Goal: Task Accomplishment & Management: Manage account settings

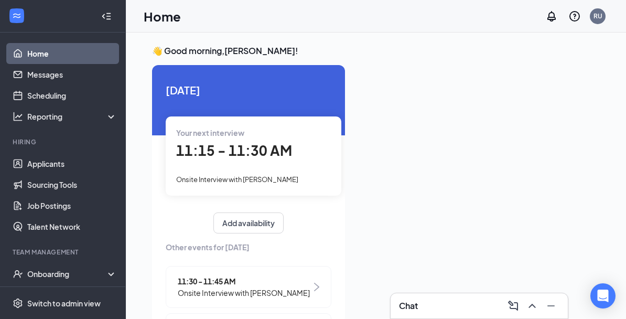
click at [265, 153] on span "11:15 - 11:30 AM" at bounding box center [234, 150] width 116 height 17
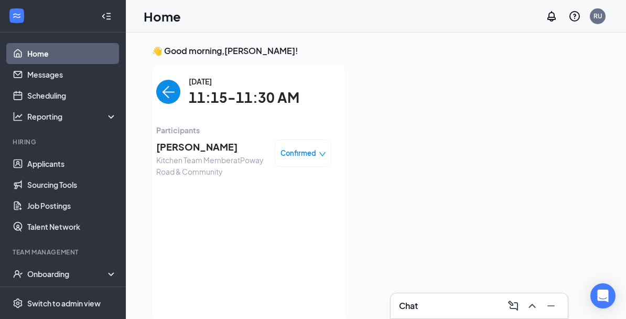
scroll to position [4, 0]
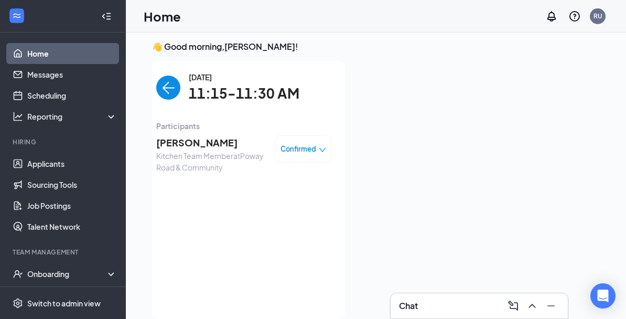
click at [212, 136] on span "[PERSON_NAME]" at bounding box center [211, 142] width 110 height 15
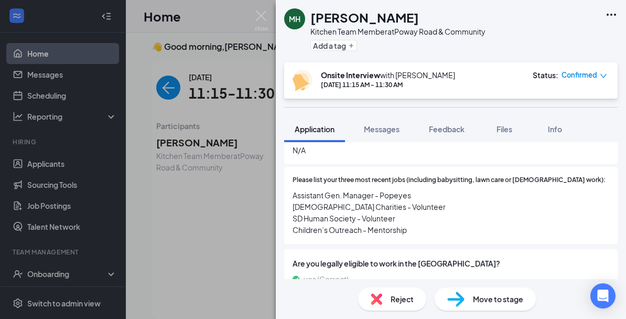
scroll to position [382, 0]
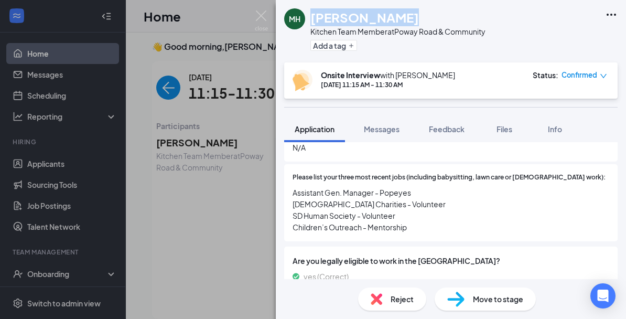
drag, startPoint x: 312, startPoint y: 16, endPoint x: 437, endPoint y: 18, distance: 125.9
click at [437, 18] on div "[PERSON_NAME]" at bounding box center [398, 17] width 175 height 18
copy h1 "[PERSON_NAME]"
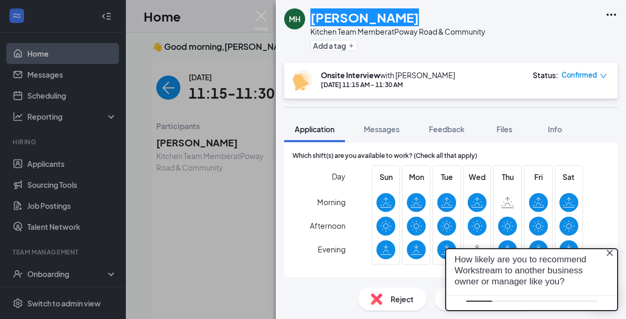
scroll to position [0, 0]
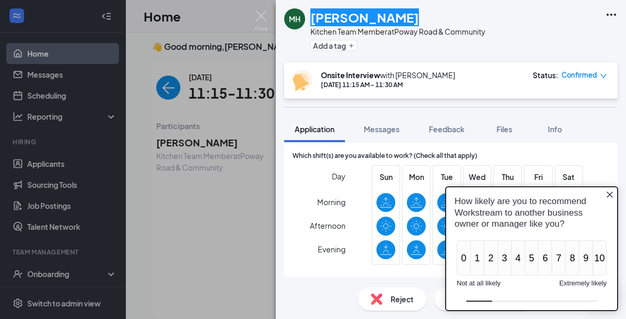
click at [610, 196] on icon "Close button" at bounding box center [610, 194] width 8 height 8
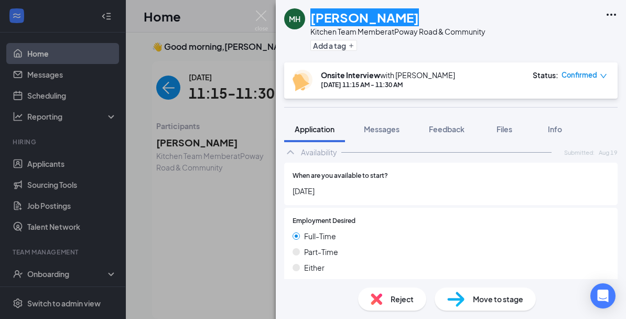
scroll to position [551, 0]
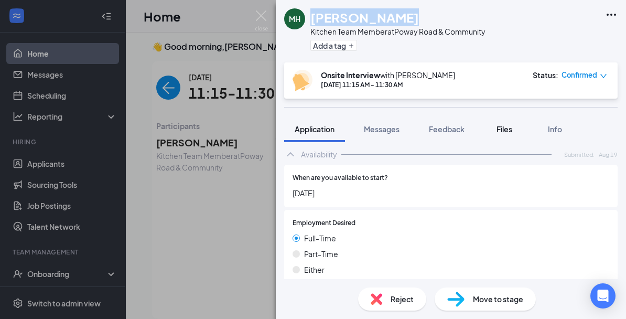
click at [504, 121] on button "Files" at bounding box center [505, 129] width 42 height 26
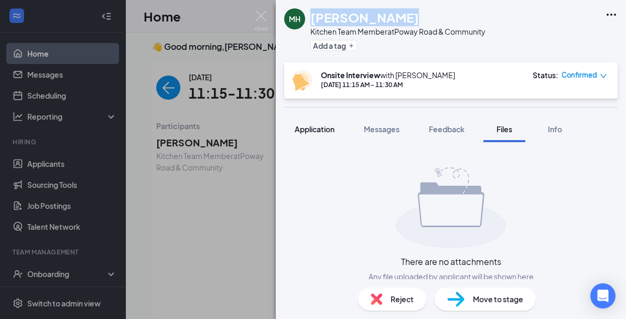
click at [329, 135] on button "Application" at bounding box center [314, 129] width 61 height 26
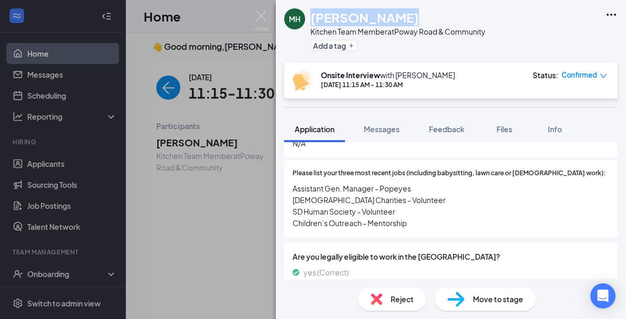
scroll to position [389, 0]
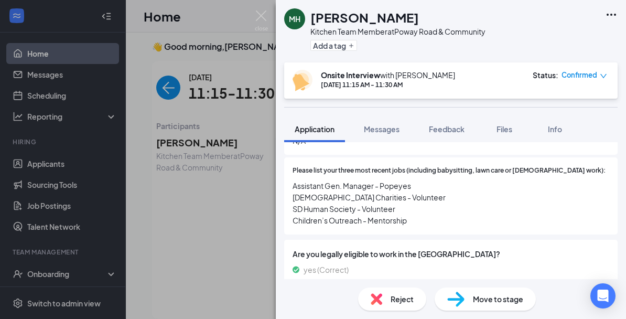
click at [223, 191] on div "MH [PERSON_NAME] Kitchen Team Member at [GEOGRAPHIC_DATA] & Community Add a tag…" at bounding box center [313, 159] width 626 height 319
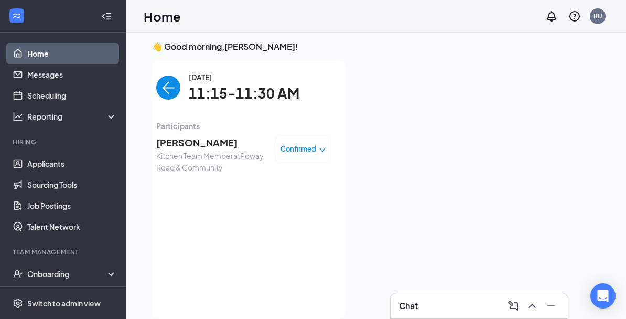
click at [172, 89] on img "back-button" at bounding box center [168, 88] width 24 height 24
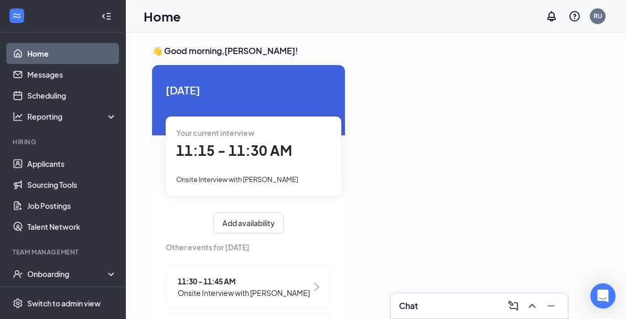
click at [454, 197] on div at bounding box center [477, 191] width 247 height 252
click at [280, 275] on span "11:30 - 11:45 AM" at bounding box center [244, 281] width 132 height 12
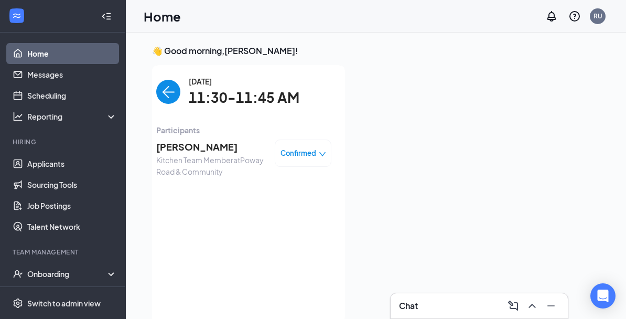
scroll to position [4, 0]
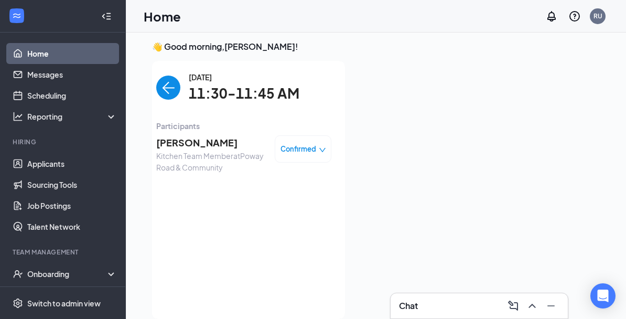
click at [191, 140] on span "[PERSON_NAME]" at bounding box center [211, 142] width 110 height 15
click at [191, 140] on div at bounding box center [313, 159] width 626 height 319
click at [186, 142] on span "[PERSON_NAME]" at bounding box center [211, 142] width 110 height 15
click at [186, 142] on div "[PERSON_NAME] Kitchen Team Member at [GEOGRAPHIC_DATA] & Community Add a tag On…" at bounding box center [313, 159] width 626 height 319
click at [180, 142] on span "[PERSON_NAME]" at bounding box center [211, 142] width 110 height 15
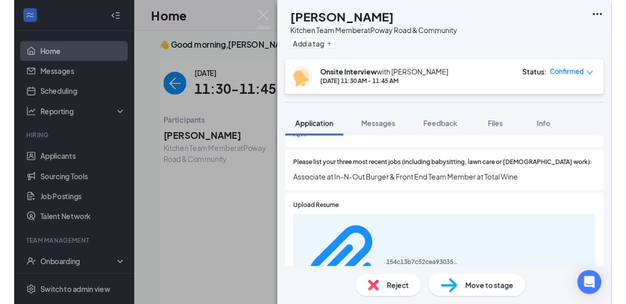
scroll to position [429, 0]
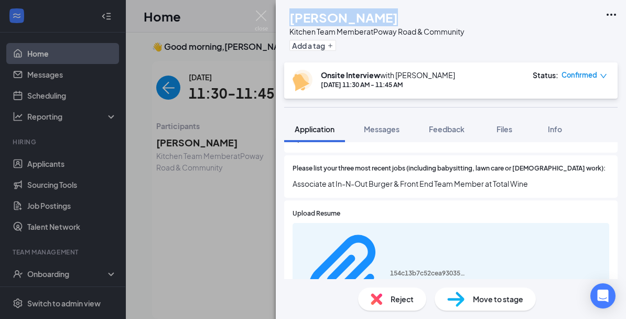
drag, startPoint x: 312, startPoint y: 16, endPoint x: 398, endPoint y: 16, distance: 86.5
click at [398, 16] on div "[PERSON_NAME]" at bounding box center [377, 17] width 175 height 18
copy h1 "[PERSON_NAME]"
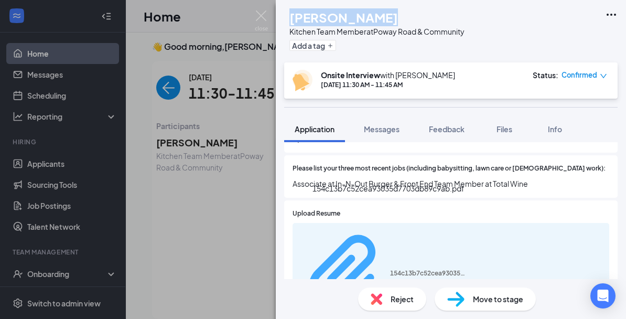
click at [410, 269] on div "154c13b7c52cea93035d7703db89c9ab.pdf" at bounding box center [429, 273] width 79 height 8
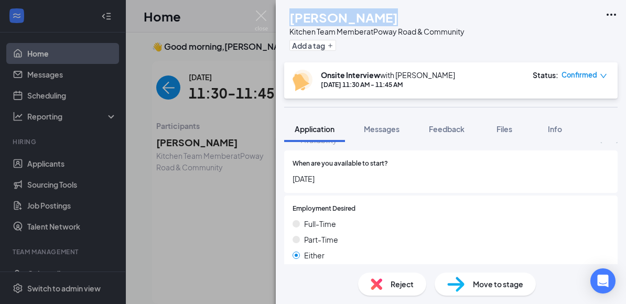
scroll to position [709, 0]
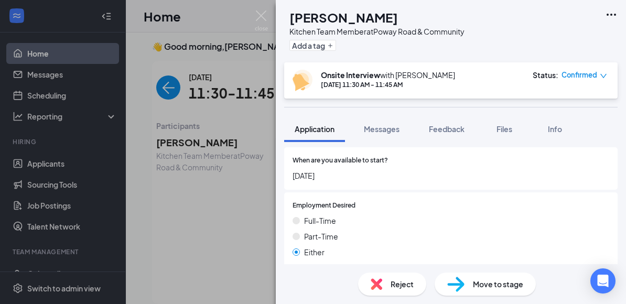
click at [217, 218] on div "[PERSON_NAME] Kitchen Team Member at [GEOGRAPHIC_DATA] & Community Add a tag On…" at bounding box center [313, 152] width 626 height 304
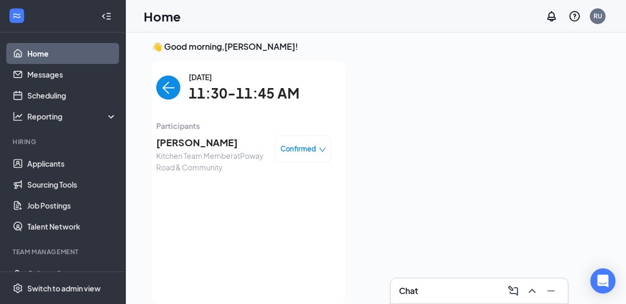
click at [176, 101] on div "[DATE] 11:30-11:45 AM" at bounding box center [243, 87] width 175 height 33
click at [169, 88] on img "back-button" at bounding box center [168, 88] width 24 height 24
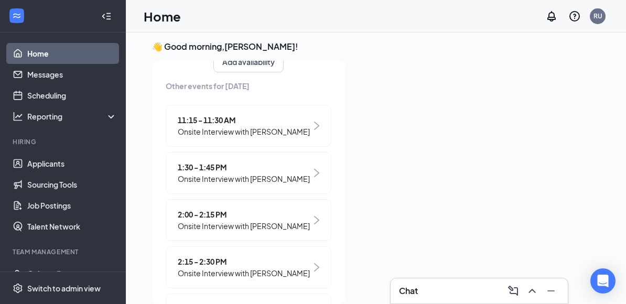
scroll to position [157, 0]
